Goal: Task Accomplishment & Management: Manage account settings

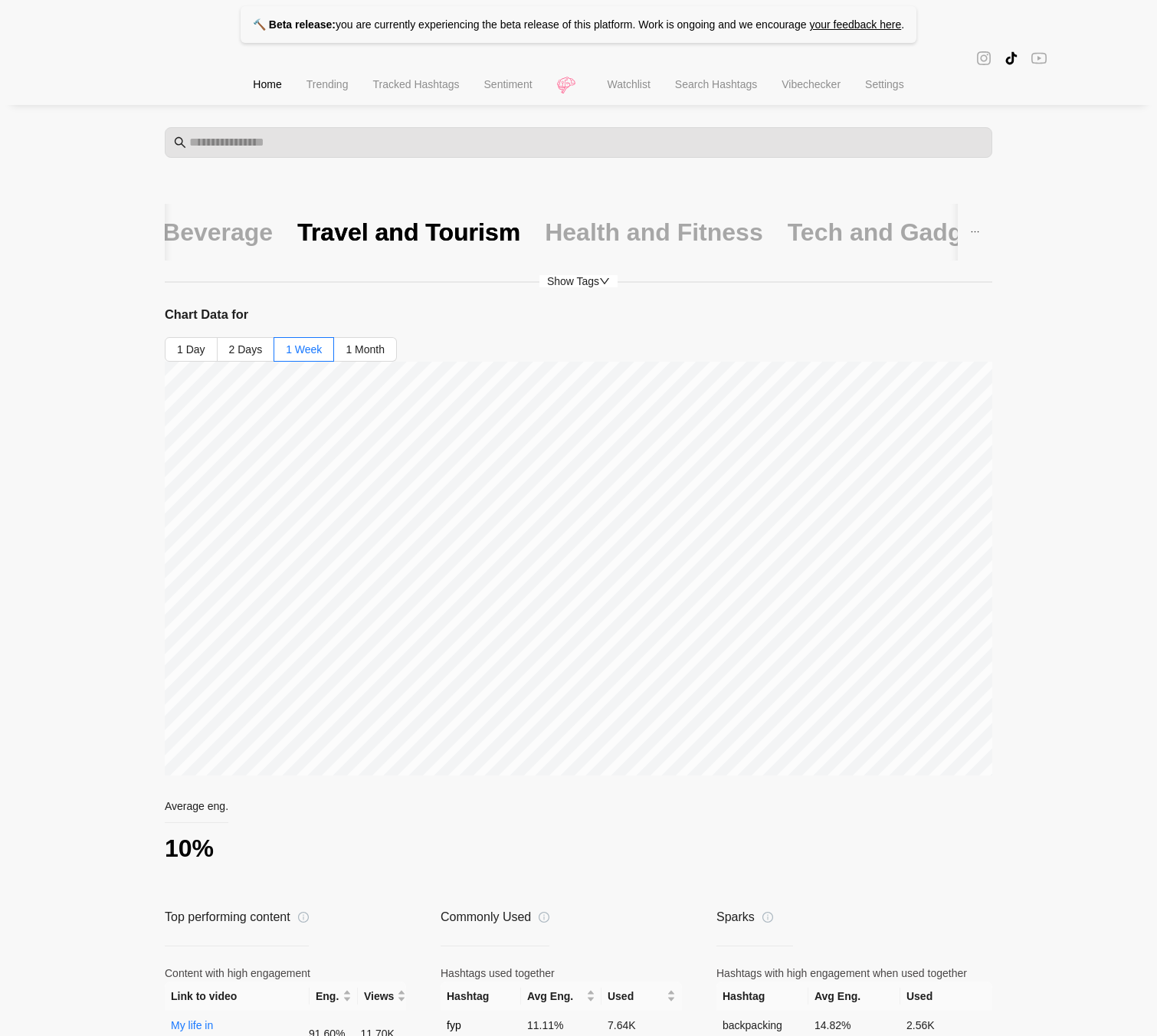
scroll to position [219, 0]
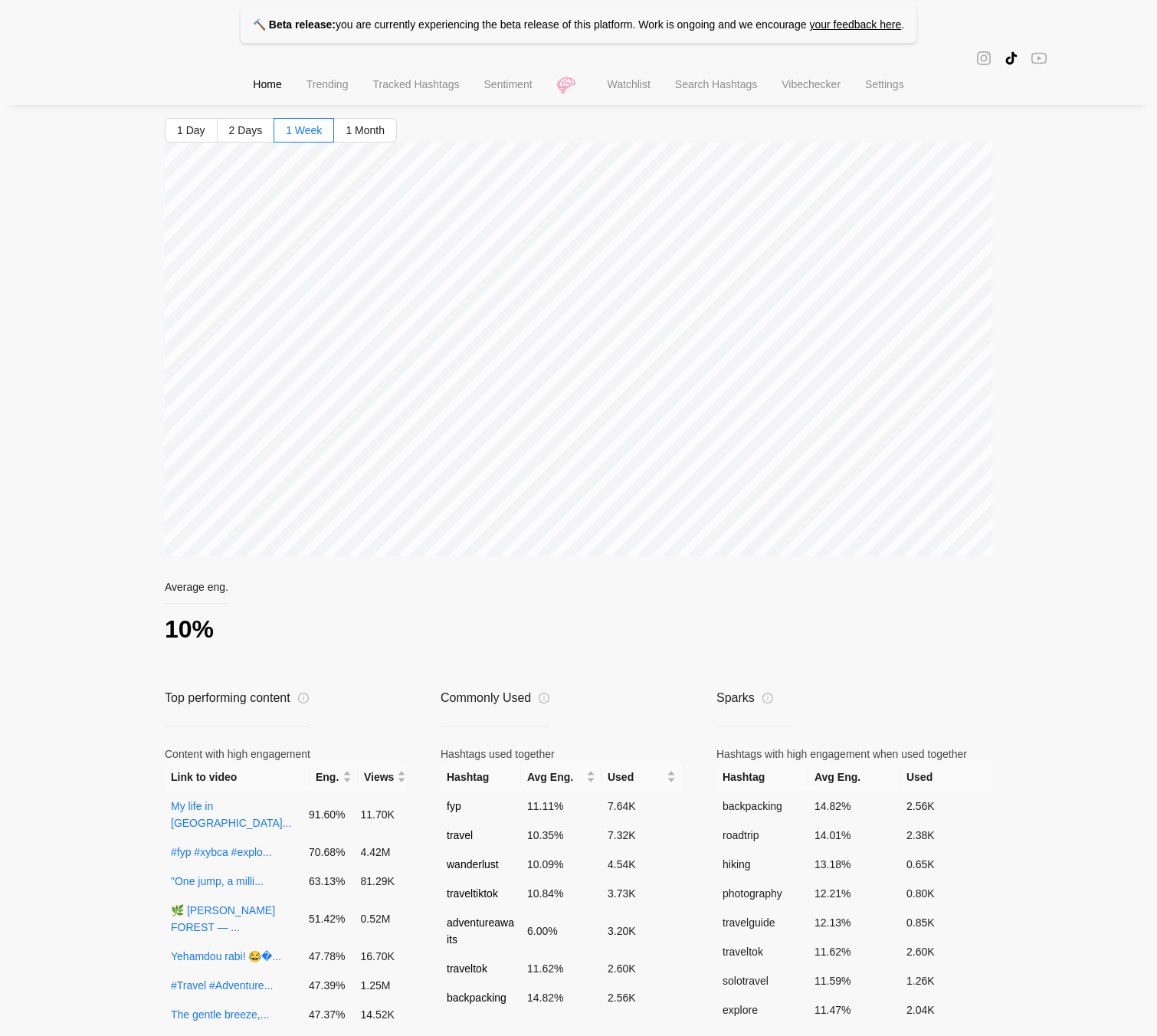
click at [294, 86] on li "Trending" at bounding box center [328, 87] width 67 height 39
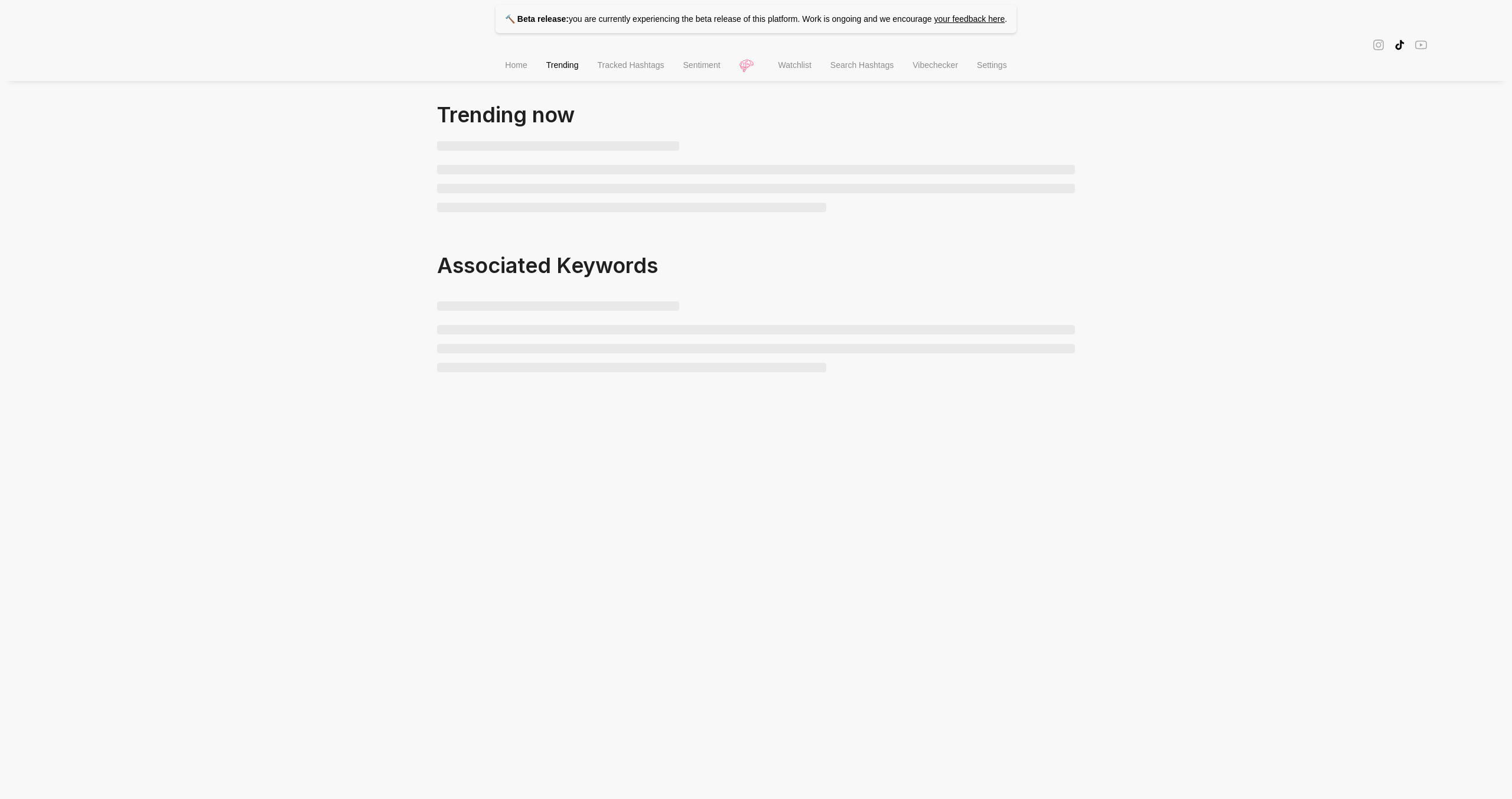
click at [996, 62] on li "Settings" at bounding box center [992, 67] width 49 height 30
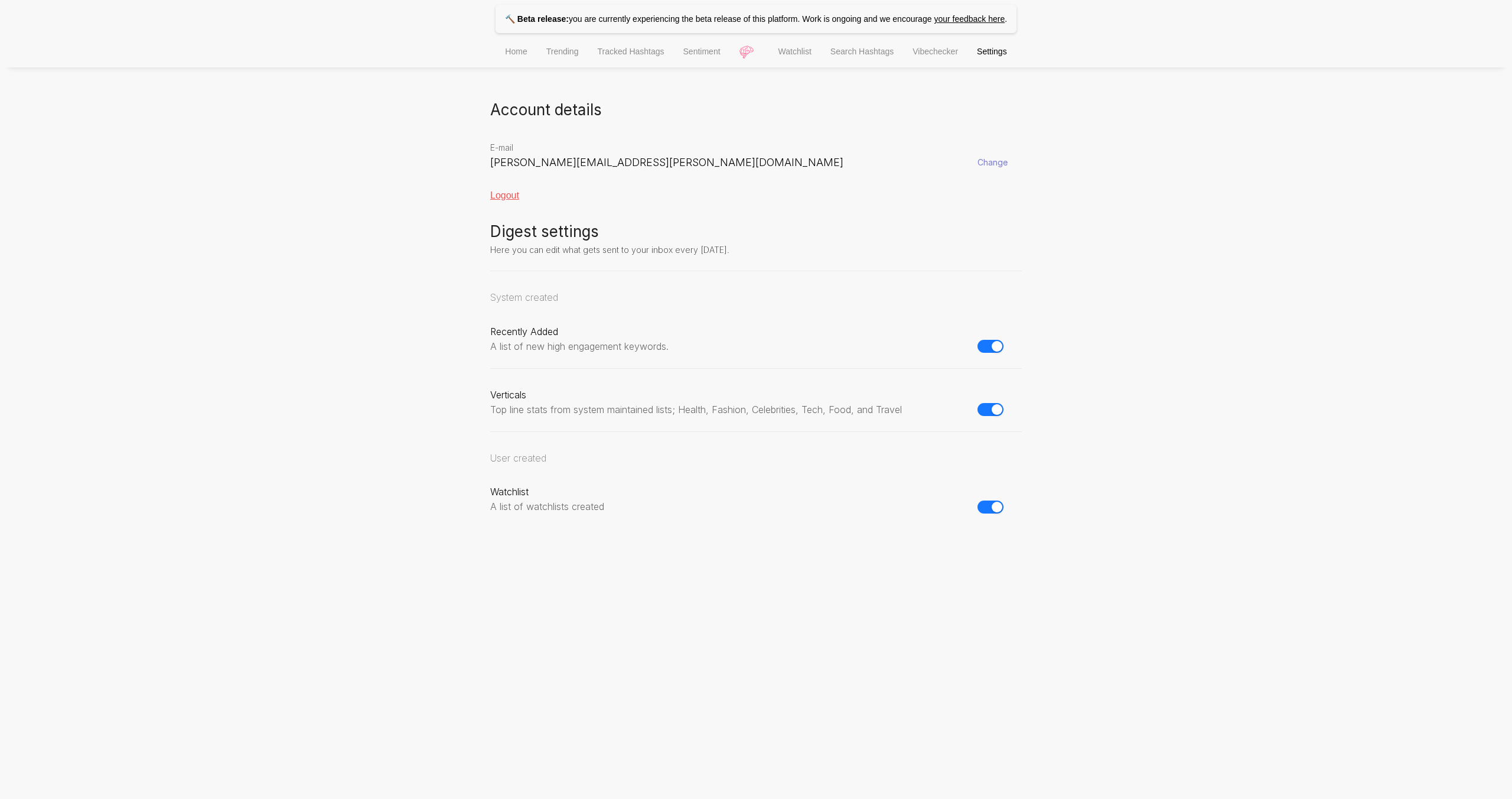
click at [502, 195] on div "Logout" at bounding box center [756, 195] width 531 height 11
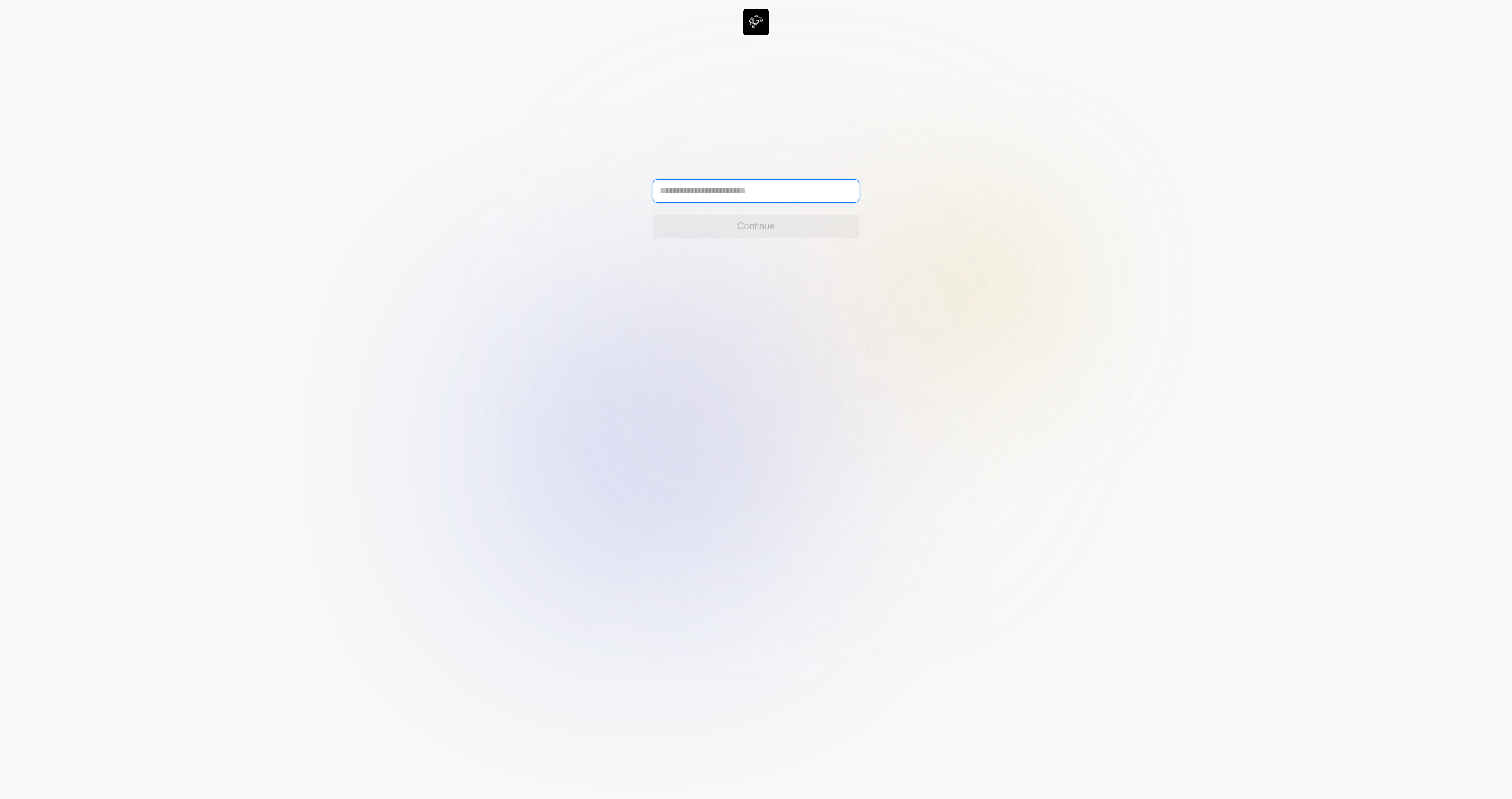
drag, startPoint x: 805, startPoint y: 182, endPoint x: 1186, endPoint y: 11, distance: 417.6
click at [819, 35] on div "Continue" at bounding box center [756, 22] width 1512 height 26
